Goal: Information Seeking & Learning: Compare options

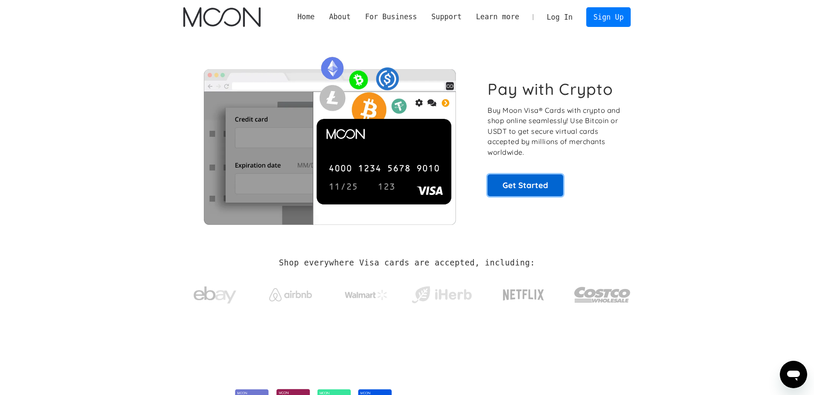
click at [535, 188] on link "Get Started" at bounding box center [526, 184] width 76 height 21
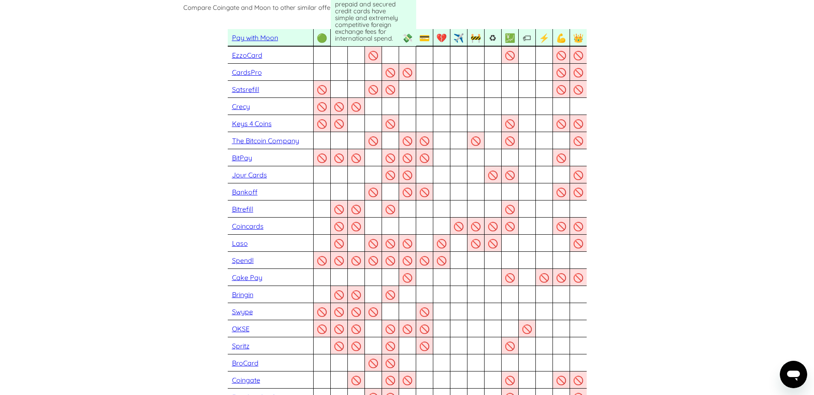
scroll to position [667, 0]
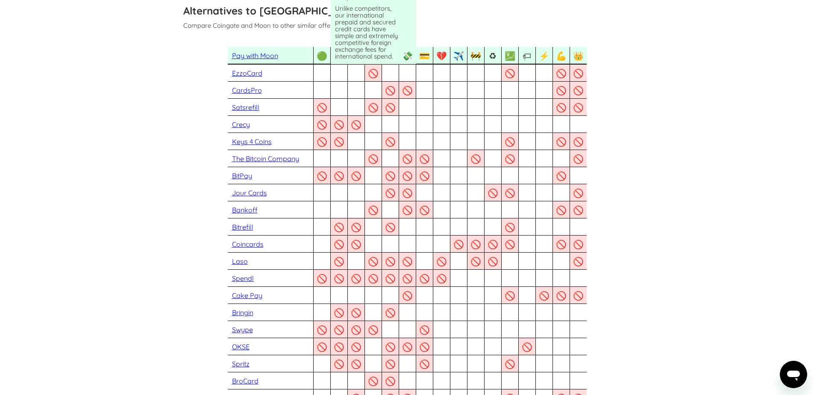
click at [409, 56] on div "💸" at bounding box center [407, 55] width 11 height 11
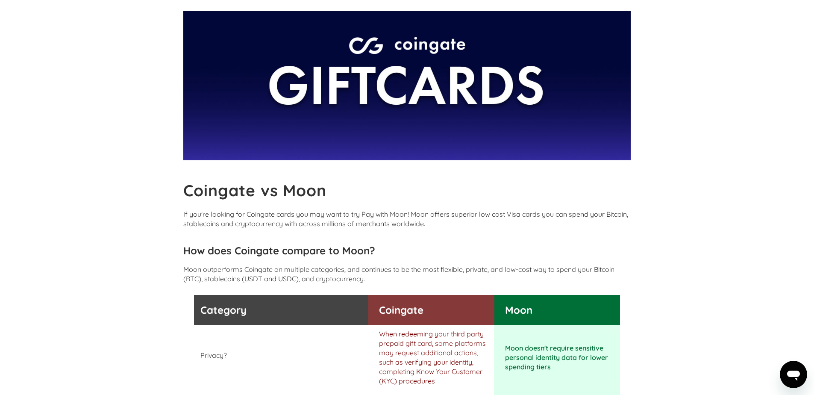
scroll to position [0, 0]
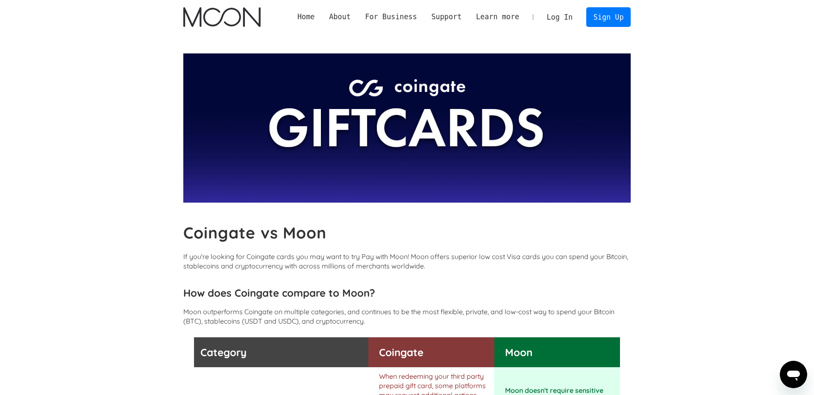
click at [213, 21] on img "home" at bounding box center [221, 17] width 77 height 20
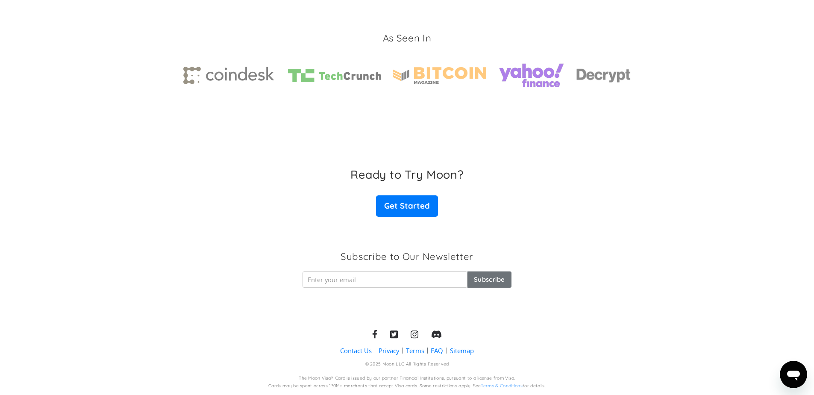
scroll to position [433, 0]
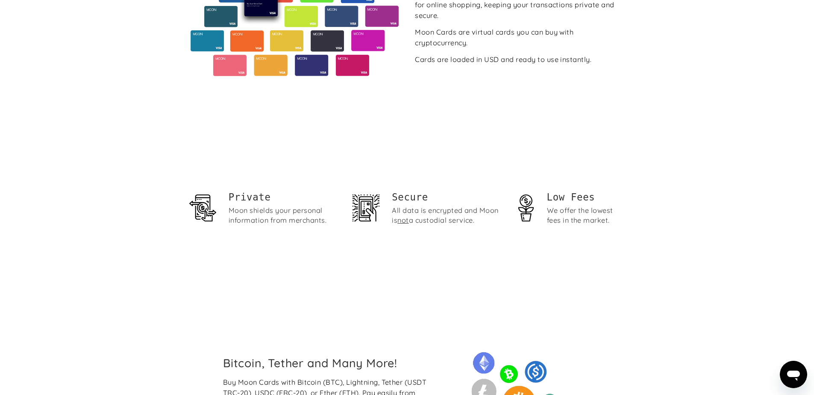
click at [551, 197] on h1 "Low Fees" at bounding box center [586, 197] width 78 height 13
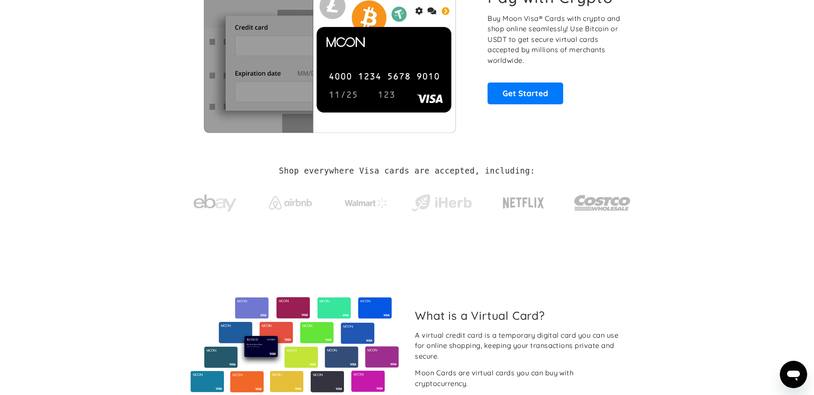
scroll to position [0, 0]
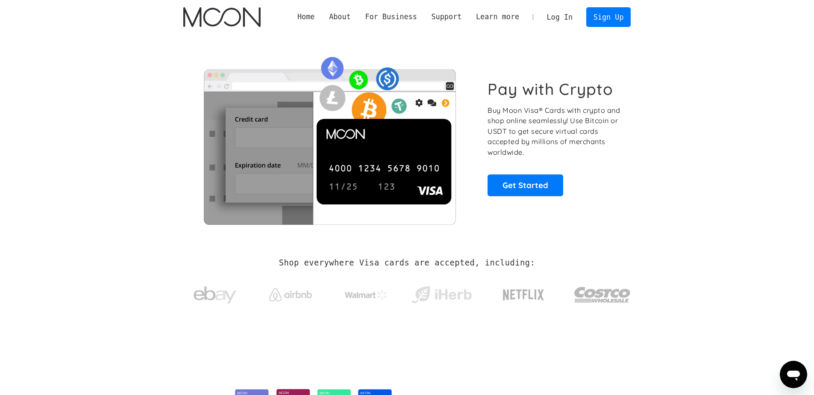
click at [303, 20] on link "Home" at bounding box center [306, 17] width 32 height 11
click at [536, 128] on p "Buy Moon Visa® Cards with crypto and shop online seamlessly! Use Bitcoin or USD…" at bounding box center [555, 131] width 134 height 53
